Goal: Task Accomplishment & Management: Use online tool/utility

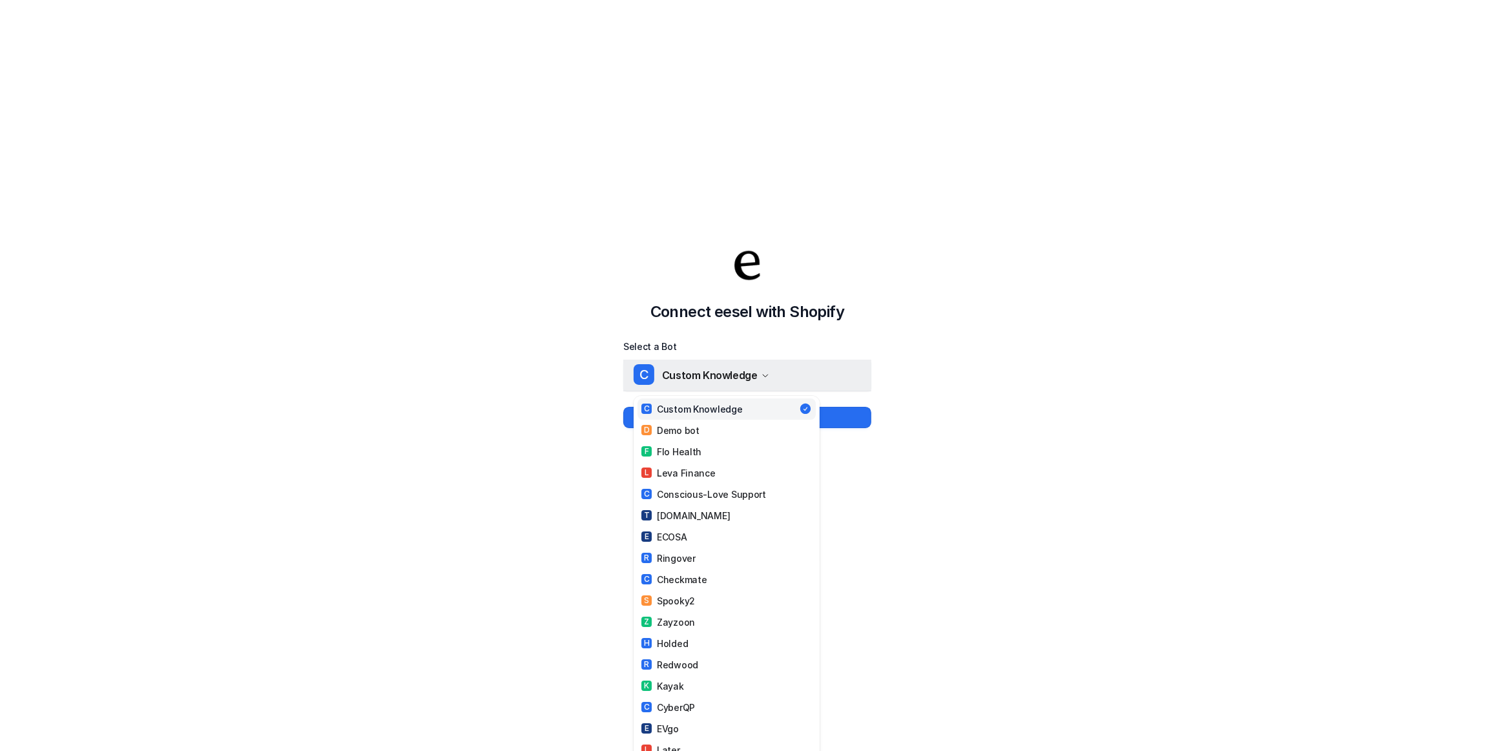
click at [752, 375] on span "Custom Knowledge" at bounding box center [710, 375] width 96 height 18
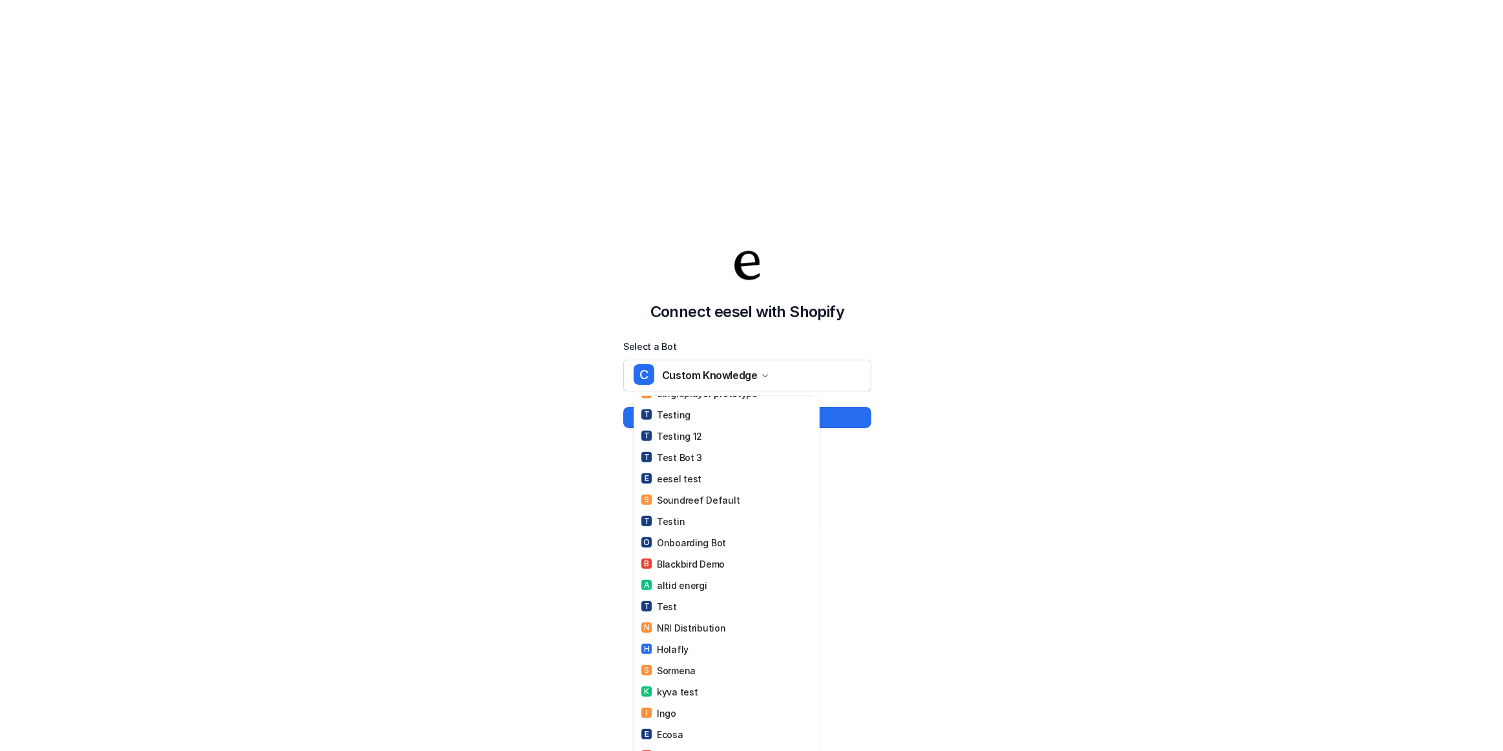
scroll to position [827, 0]
click at [702, 459] on link "E eesel test" at bounding box center [727, 469] width 178 height 21
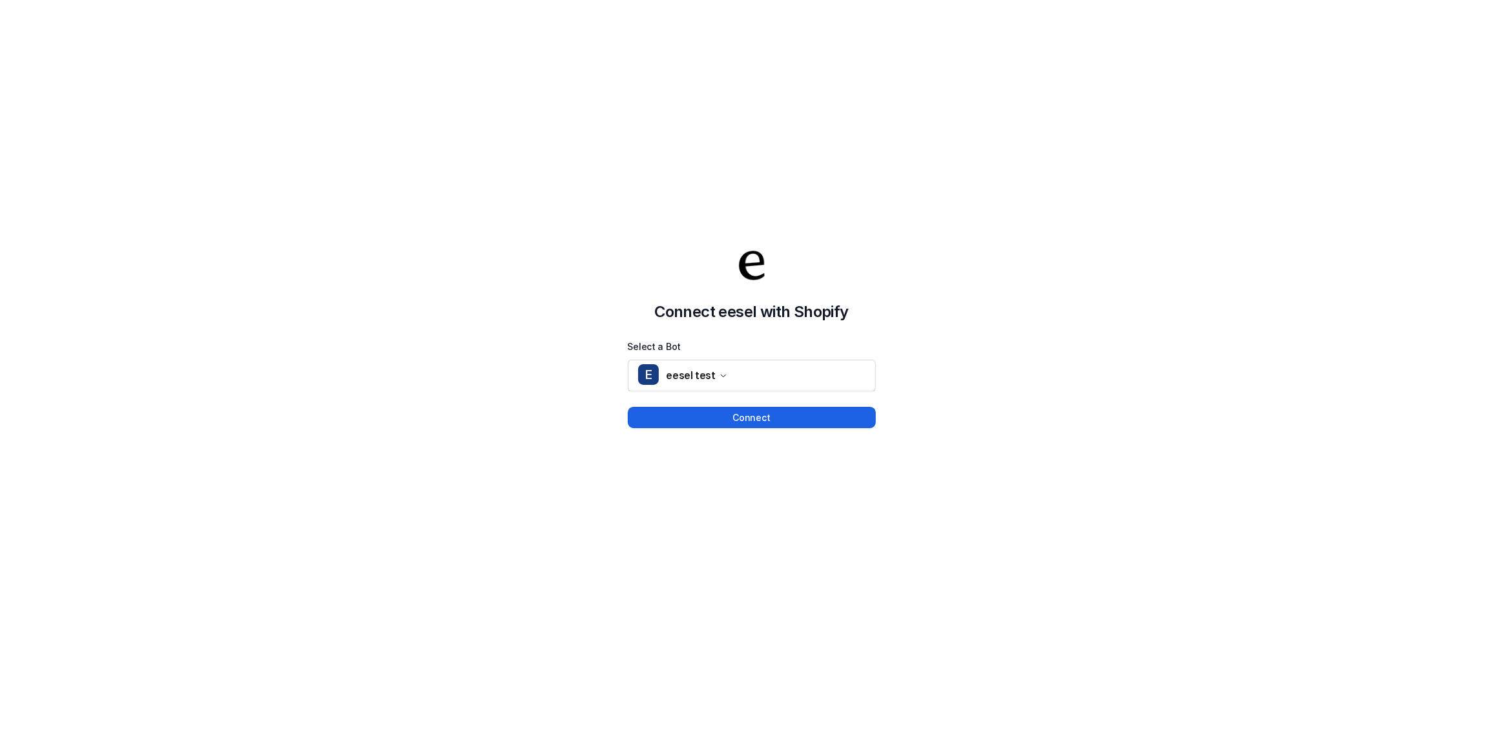
click at [716, 424] on button "Connect" at bounding box center [752, 417] width 248 height 21
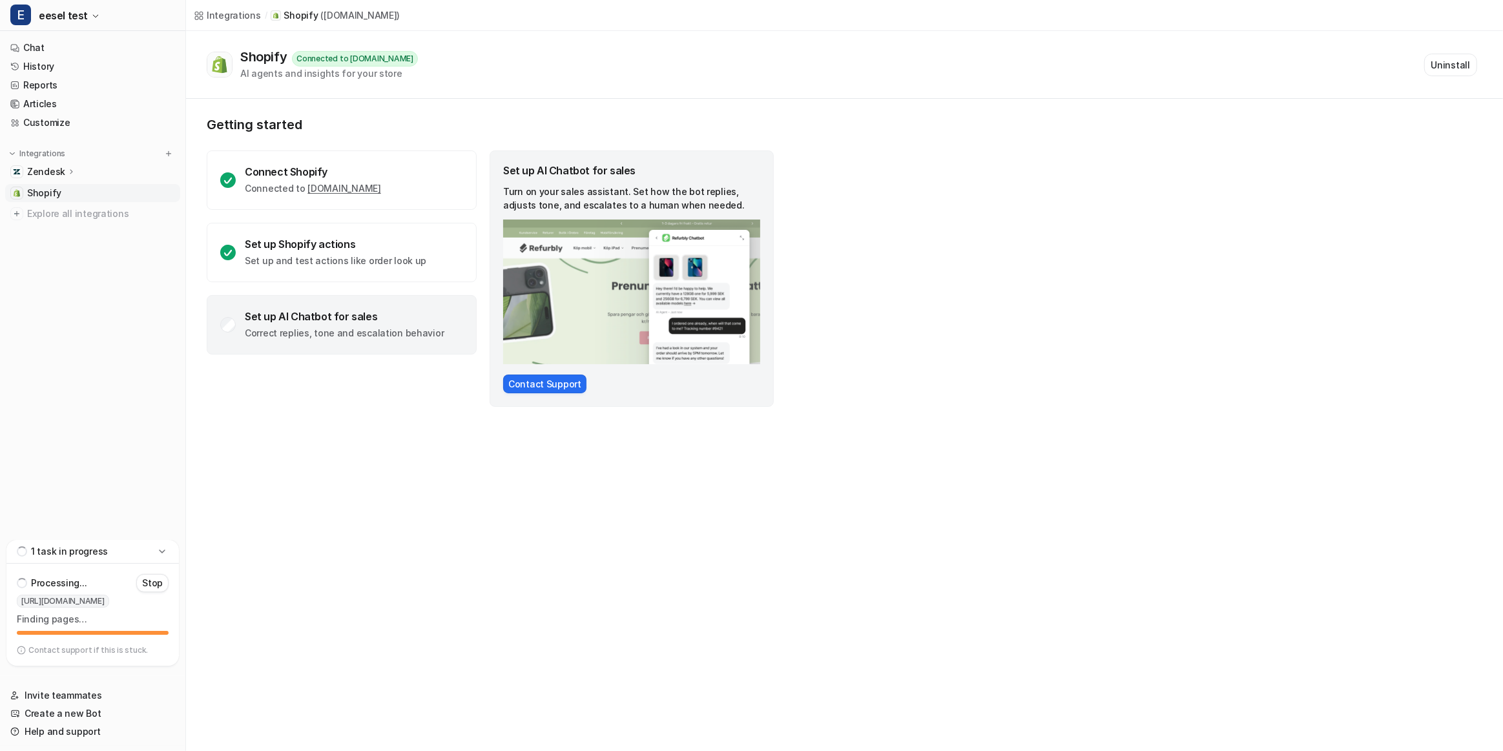
click at [71, 178] on div "Zendesk" at bounding box center [51, 171] width 49 height 13
click at [73, 176] on div "Zendesk" at bounding box center [51, 171] width 49 height 13
click at [70, 365] on nav "Chat History Reports Articles Customize Integrations Zendesk Overview Sources A…" at bounding box center [92, 287] width 185 height 506
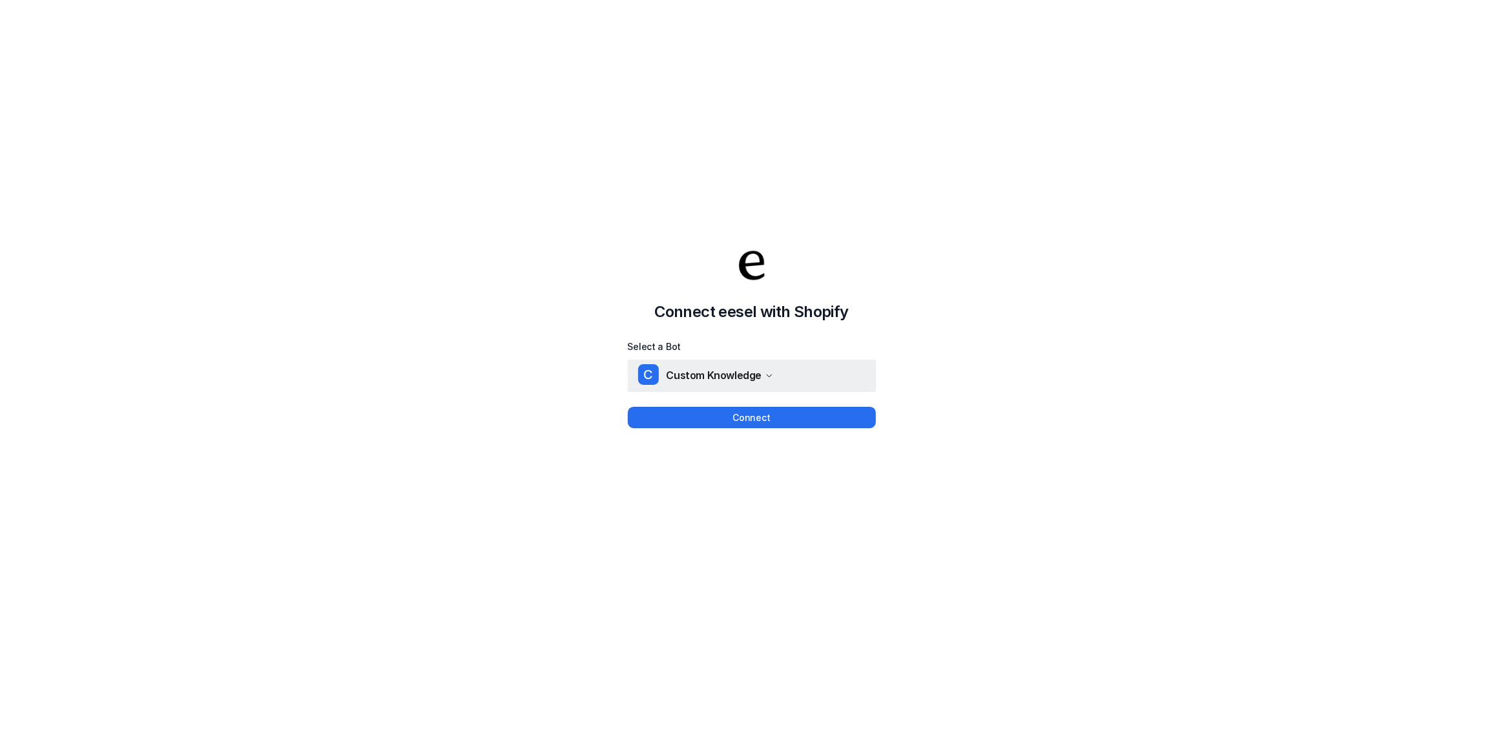
click at [729, 384] on div "C Custom Knowledge" at bounding box center [706, 375] width 136 height 19
click at [707, 371] on span "Custom Knowledge" at bounding box center [715, 375] width 96 height 18
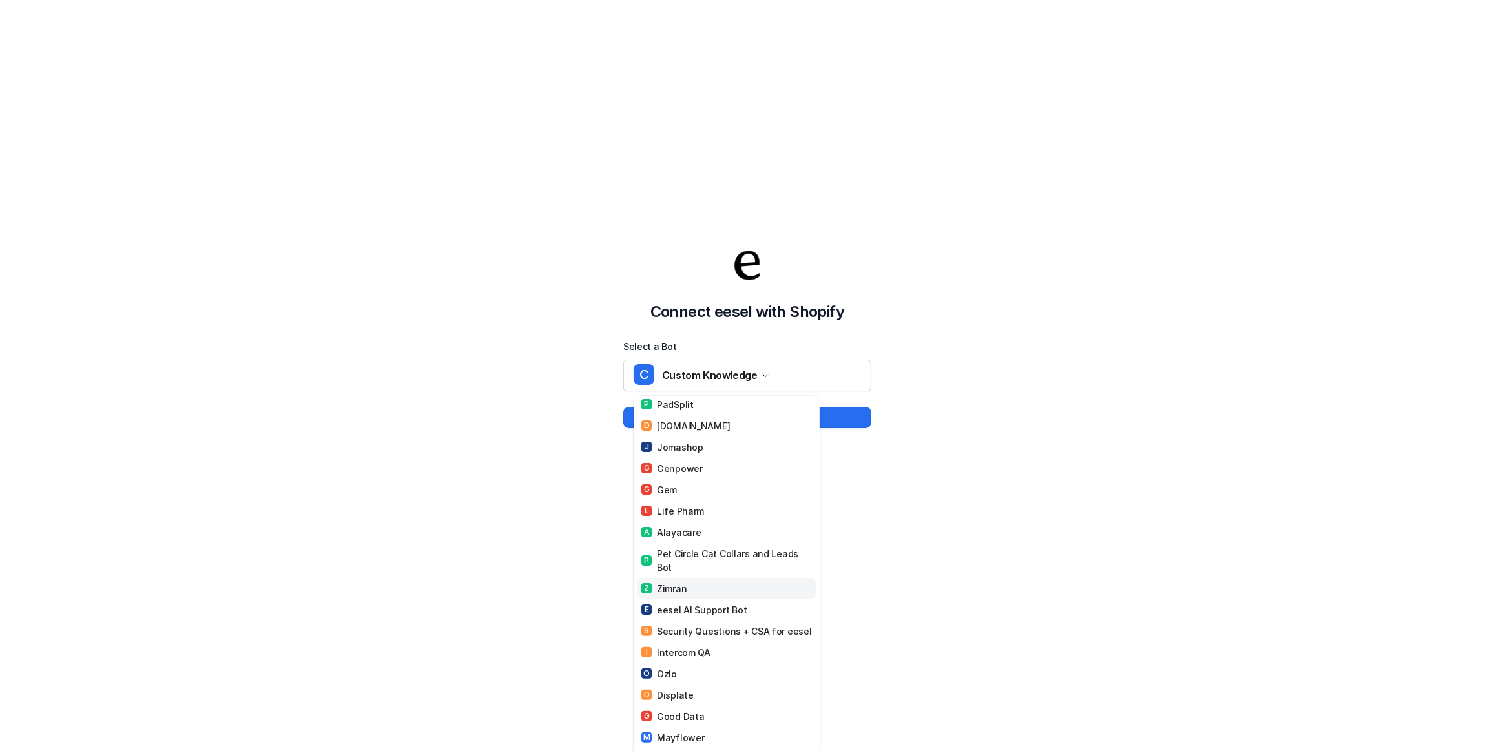
scroll to position [587, 0]
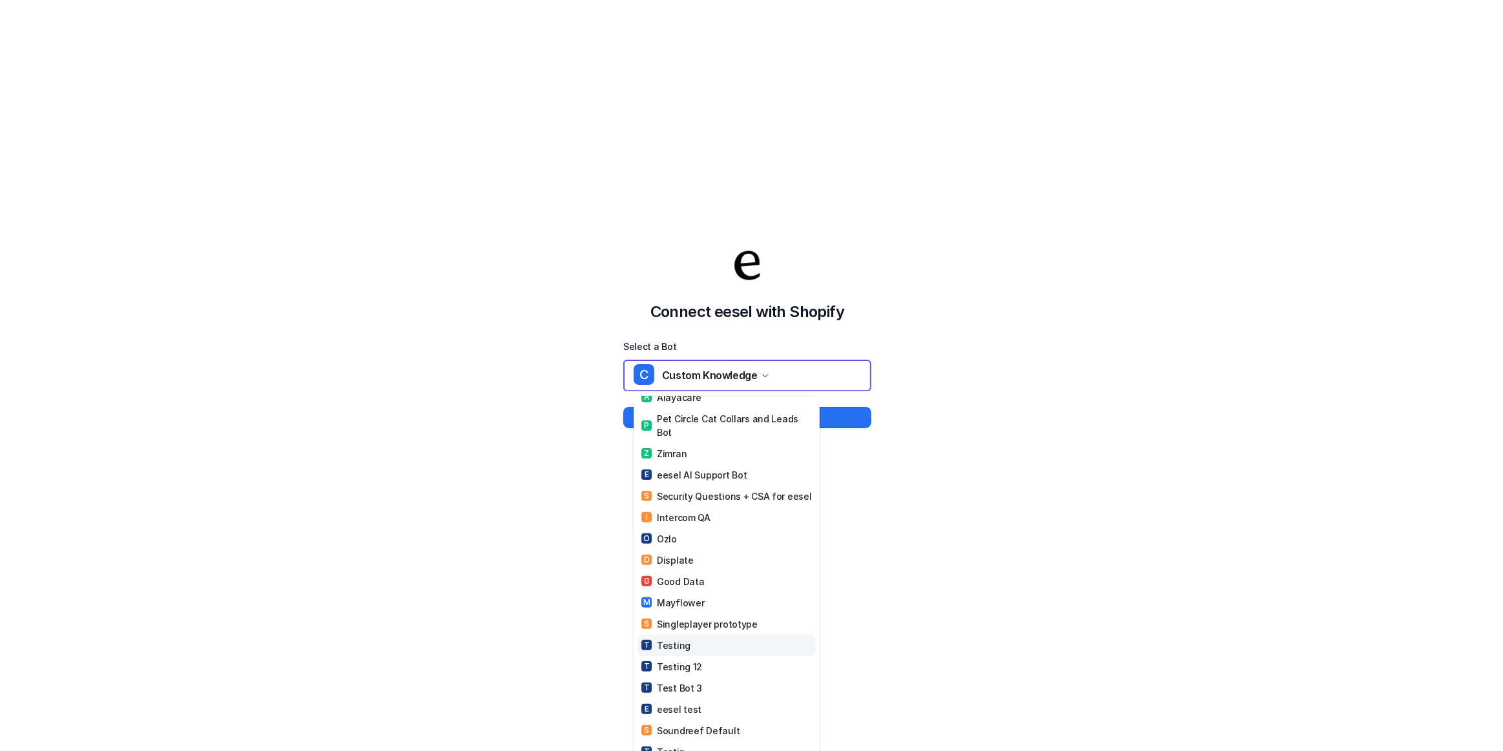
click at [711, 636] on link "T Testing" at bounding box center [727, 645] width 178 height 21
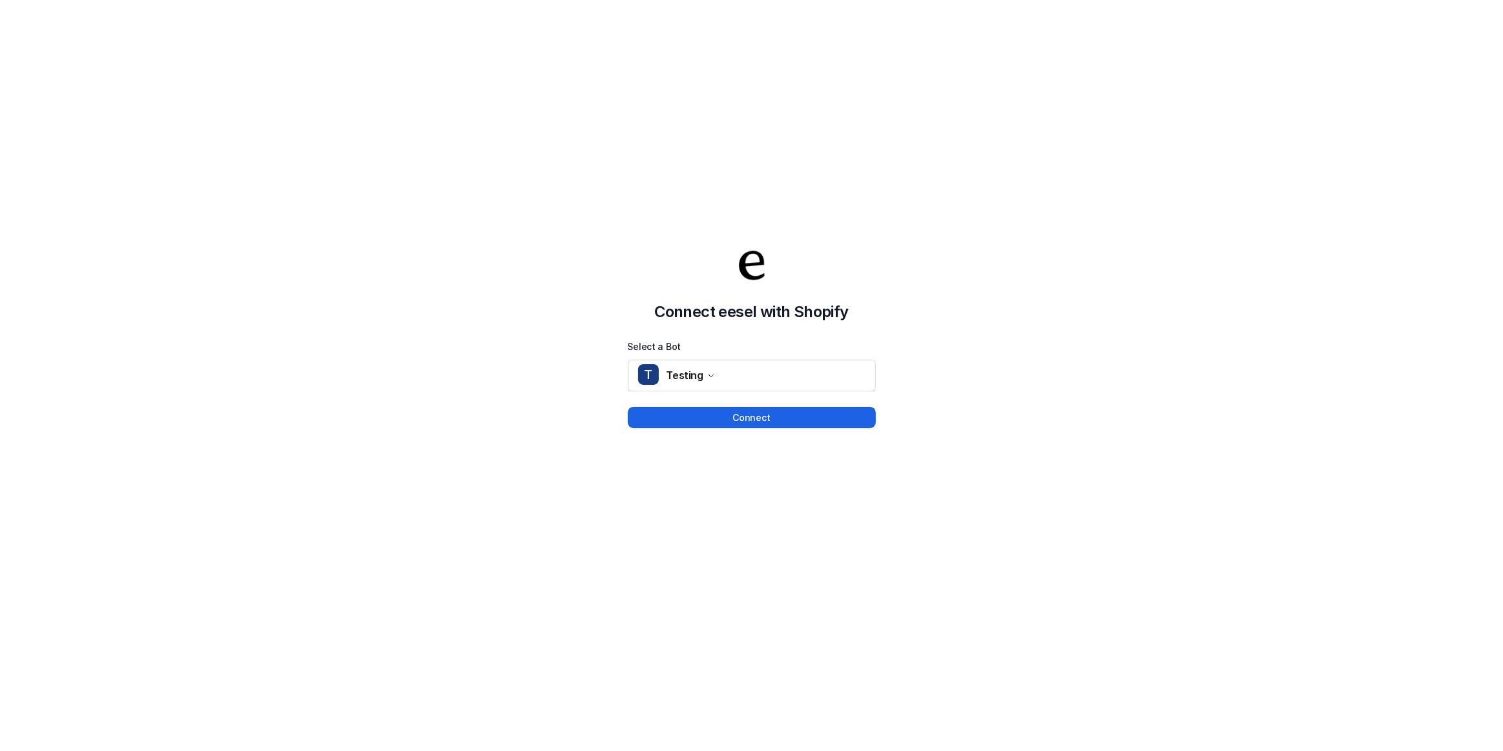
click at [756, 424] on button "Connect" at bounding box center [752, 417] width 248 height 21
